Goal: Complete application form

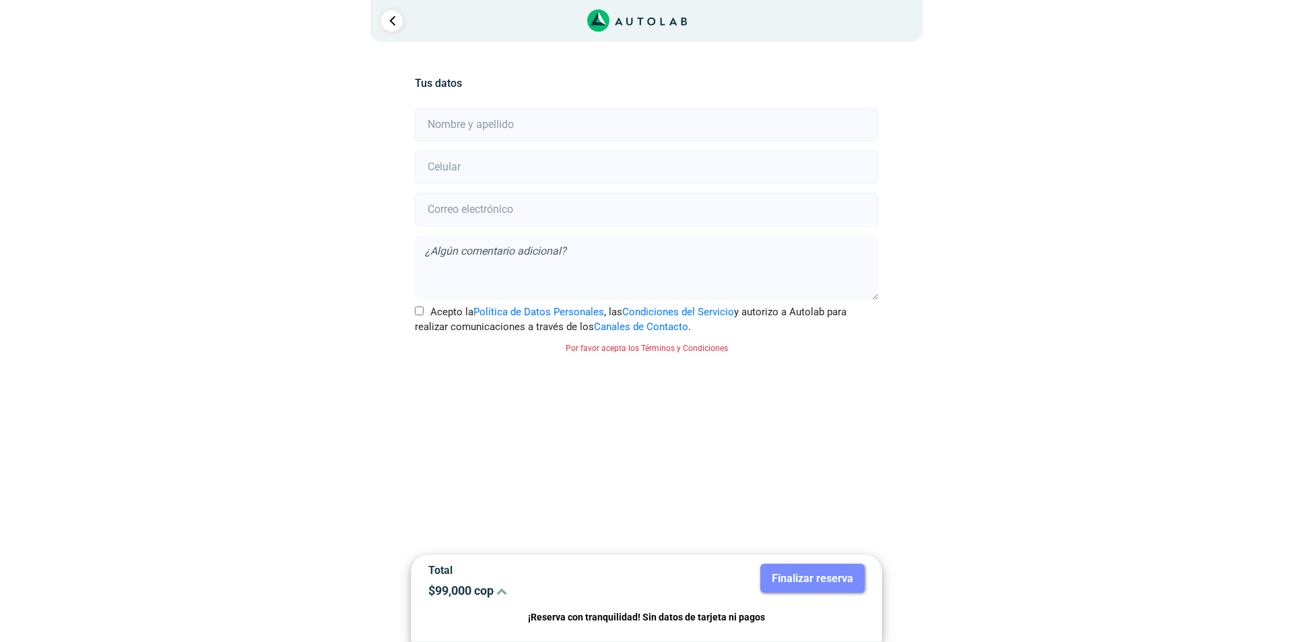
click at [415, 309] on input "Acepto la Política de Datos Personales , las Condiciones del Servicio y autoriz…" at bounding box center [419, 310] width 9 height 9
checkbox input "true"
click at [415, 300] on textarea at bounding box center [646, 267] width 463 height 65
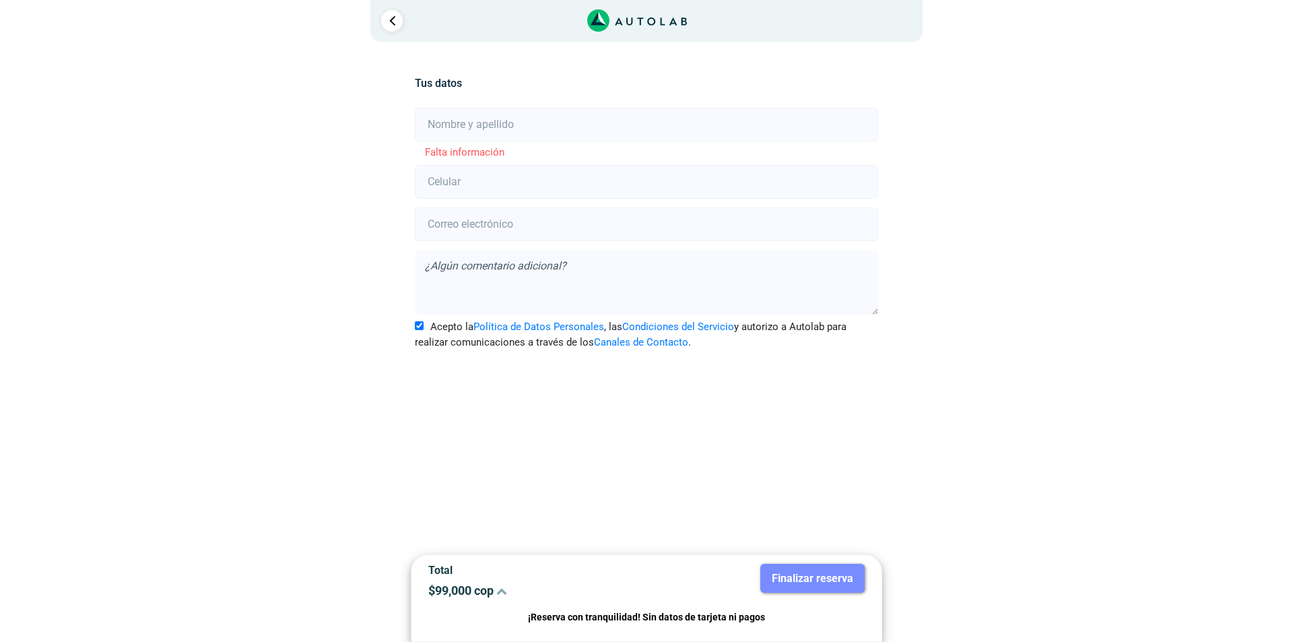
click at [482, 119] on input "text" at bounding box center [646, 125] width 463 height 34
type input "[PERSON_NAME]"
type input "3192344002"
type input "[EMAIL_ADDRESS][DOMAIN_NAME]"
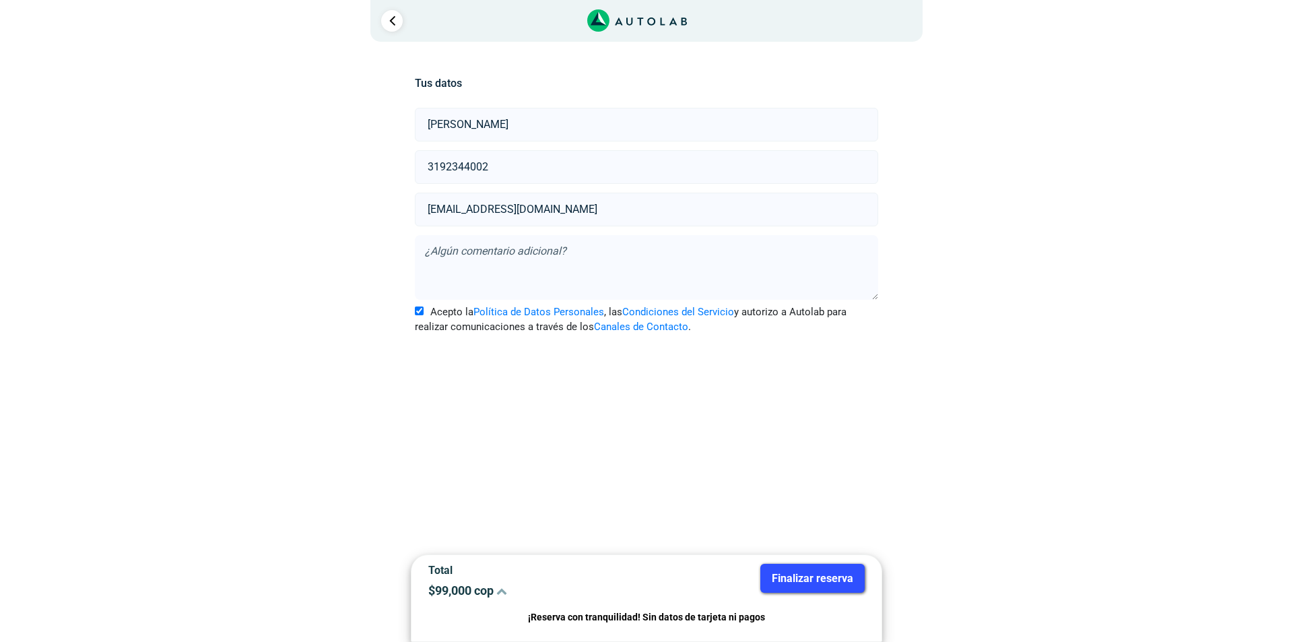
click at [480, 255] on textarea at bounding box center [646, 267] width 463 height 65
type textarea "g"
click at [605, 252] on textarea "Le di un golpe con un riel y se reventò el estribo" at bounding box center [646, 267] width 463 height 65
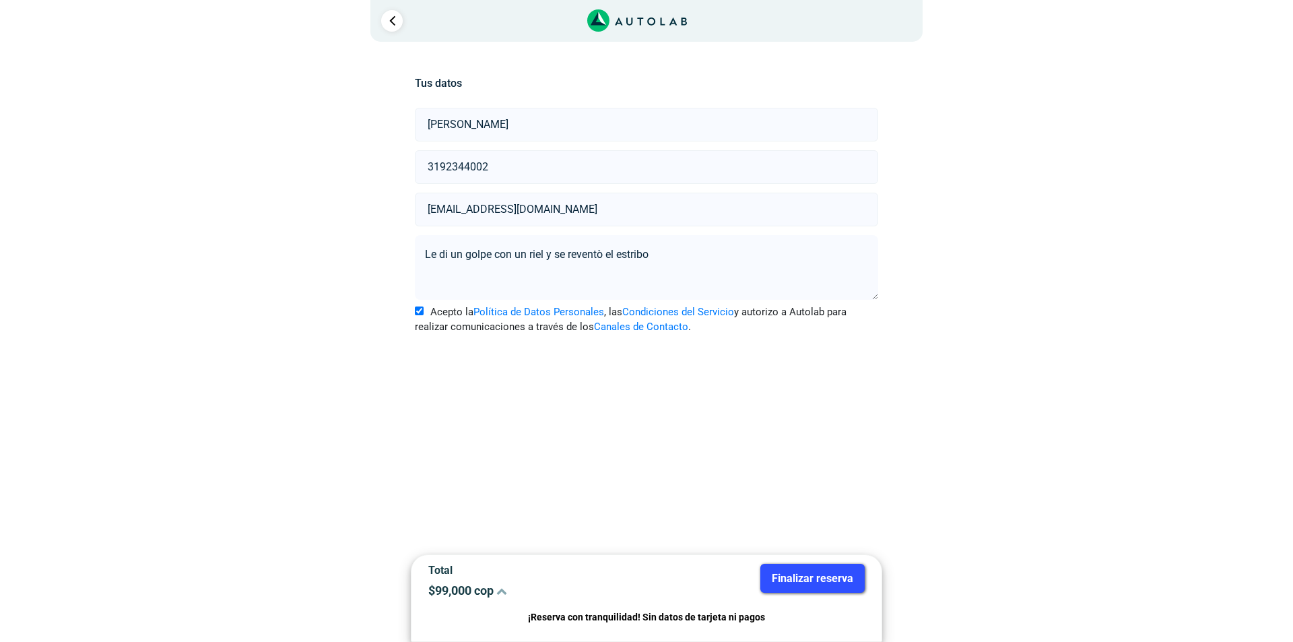
click at [605, 253] on textarea "Le di un golpe con un riel y se reventò el estribo" at bounding box center [646, 267] width 463 height 65
click at [660, 246] on textarea "Le di un golpe con un riel y se reventó el estribo" at bounding box center [646, 267] width 463 height 65
type textarea "Le di un golpe con un riel y se reventó el estribo, quisiera saber cuanto vale …"
click at [819, 571] on button "Finalizar reserva" at bounding box center [812, 578] width 104 height 29
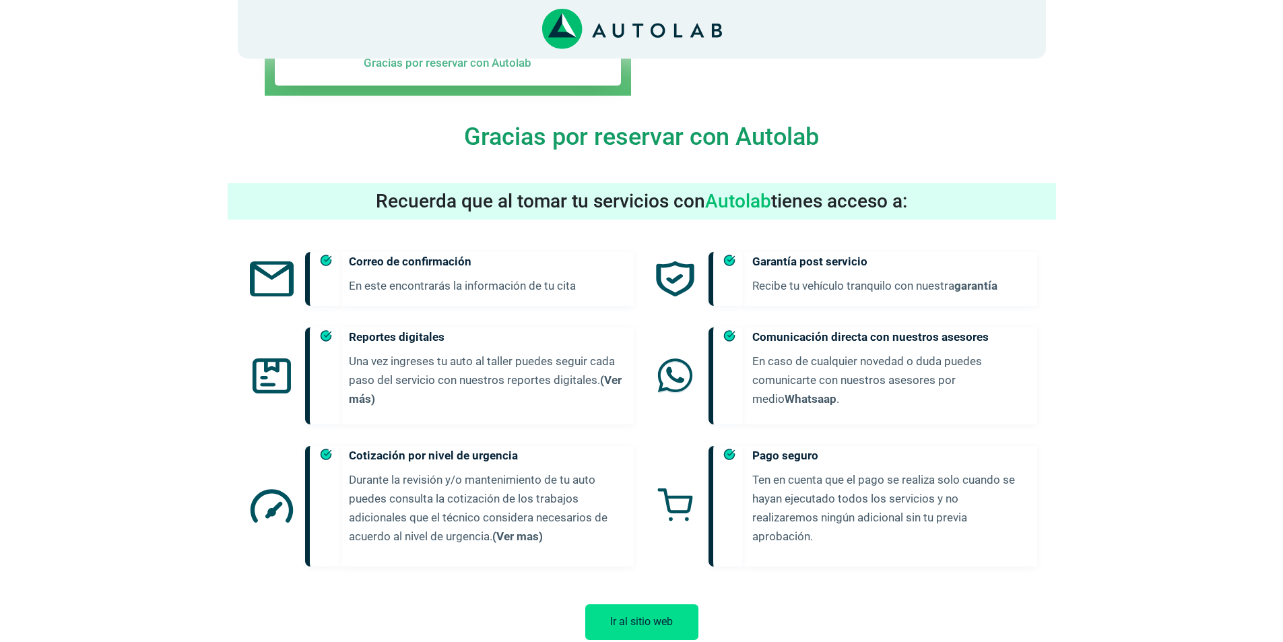
scroll to position [404, 0]
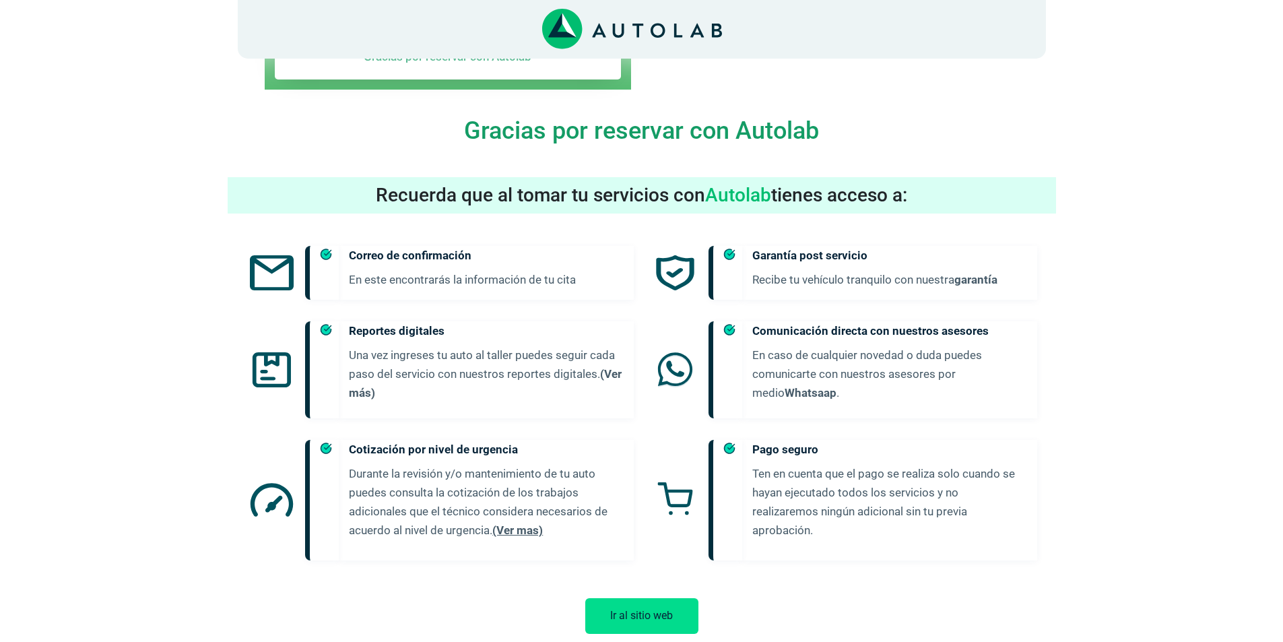
click at [512, 523] on link "(Ver mas)" at bounding box center [517, 529] width 51 height 13
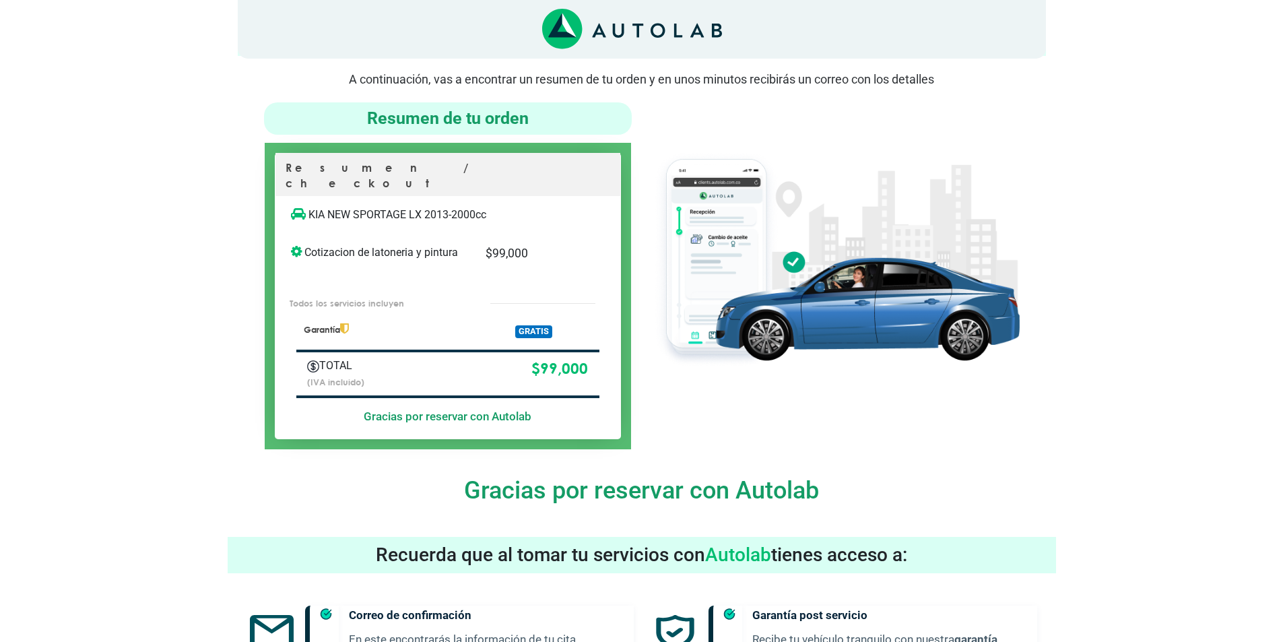
scroll to position [0, 0]
